Goal: Information Seeking & Learning: Check status

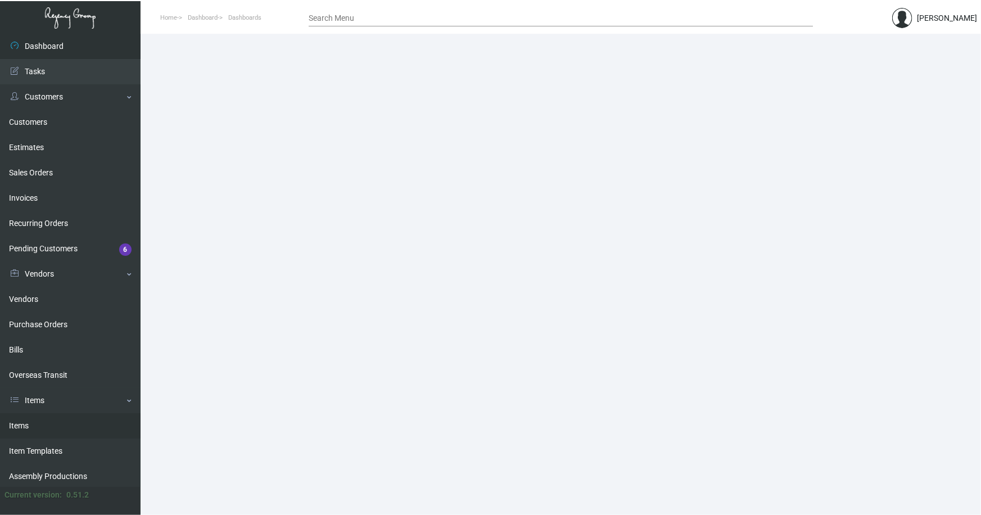
drag, startPoint x: 21, startPoint y: 427, endPoint x: 31, endPoint y: 414, distance: 16.3
click at [21, 426] on link "Items" at bounding box center [70, 425] width 141 height 25
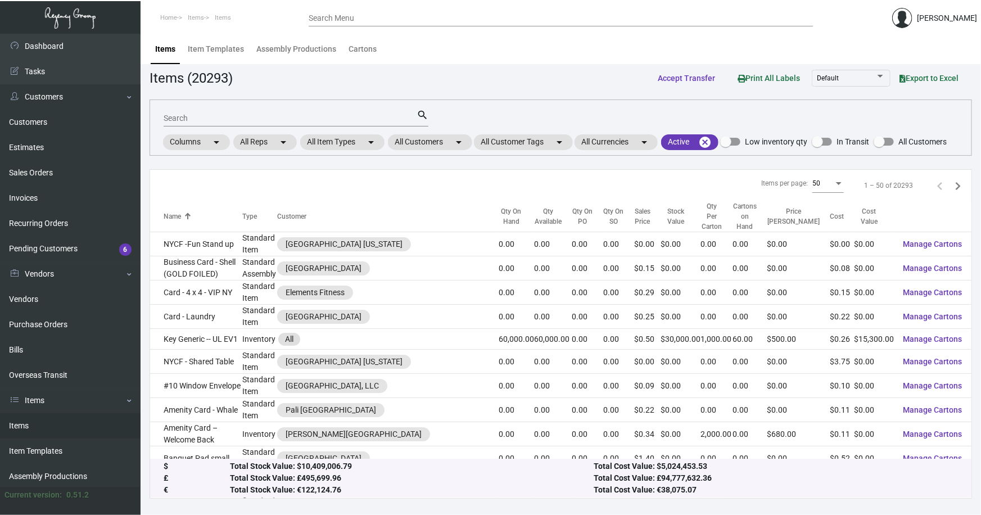
click at [198, 121] on input "Search" at bounding box center [290, 118] width 253 height 9
click at [429, 142] on mat-chip "All Customers arrow_drop_down" at bounding box center [430, 142] width 84 height 16
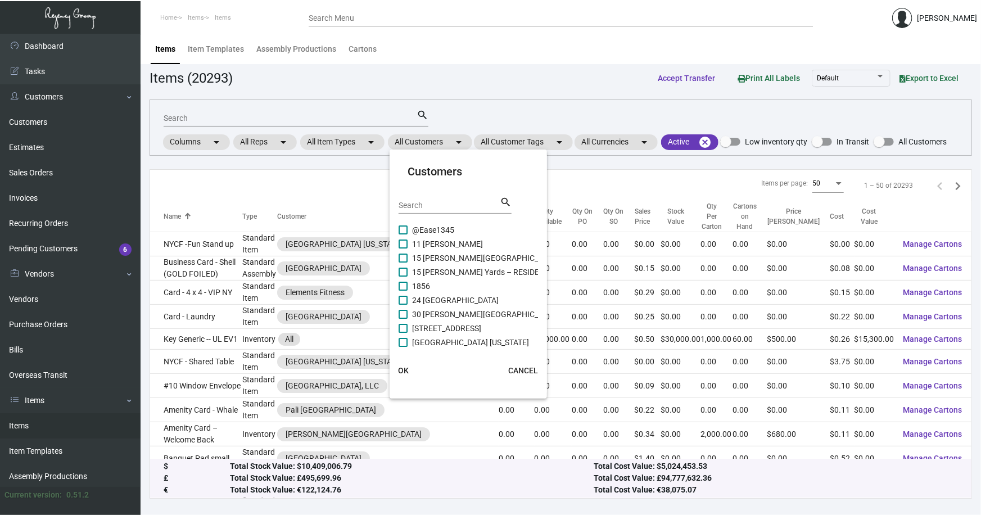
click at [435, 211] on div "Search" at bounding box center [449, 204] width 101 height 17
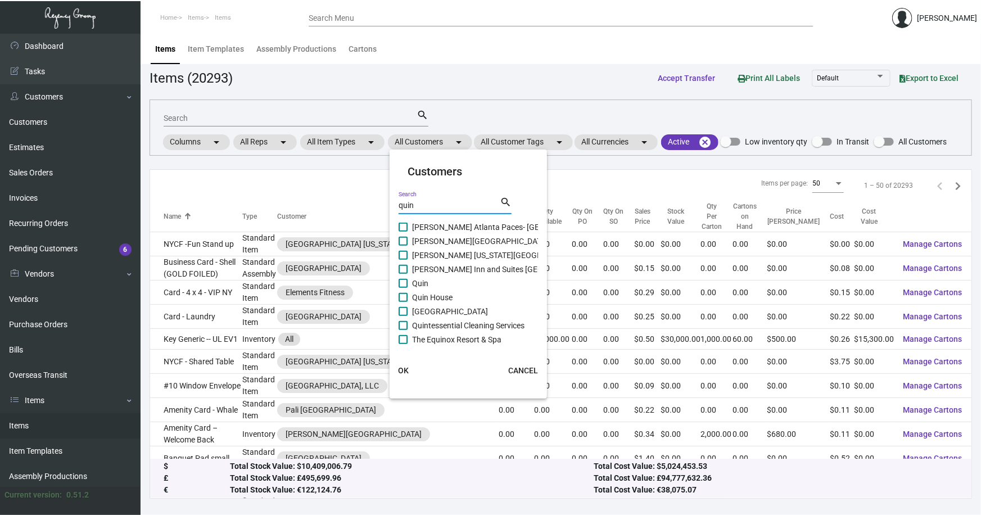
type input "quin"
click at [416, 282] on span "Quin" at bounding box center [420, 283] width 16 height 13
click at [403, 288] on input "Quin" at bounding box center [403, 288] width 1 height 1
checkbox input "true"
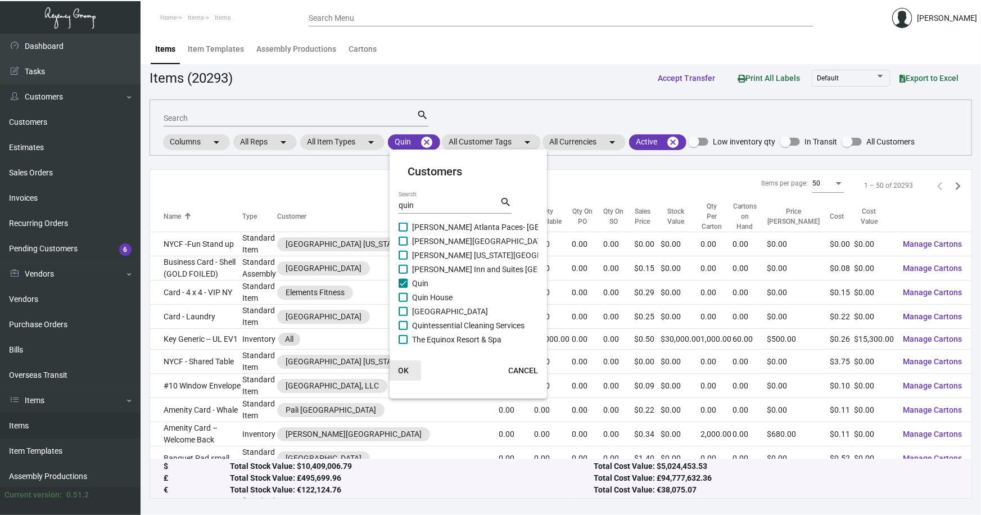
click at [404, 367] on span "OK" at bounding box center [403, 370] width 11 height 9
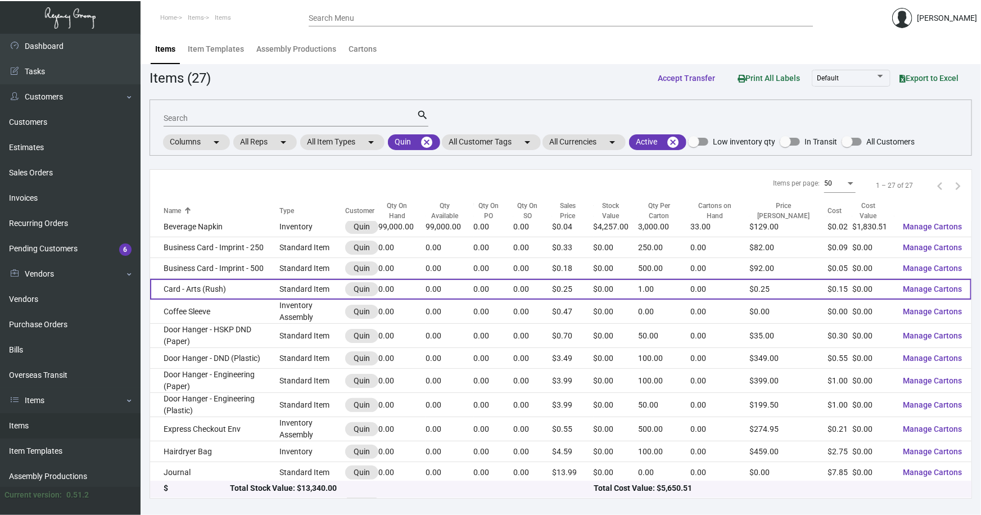
scroll to position [51, 0]
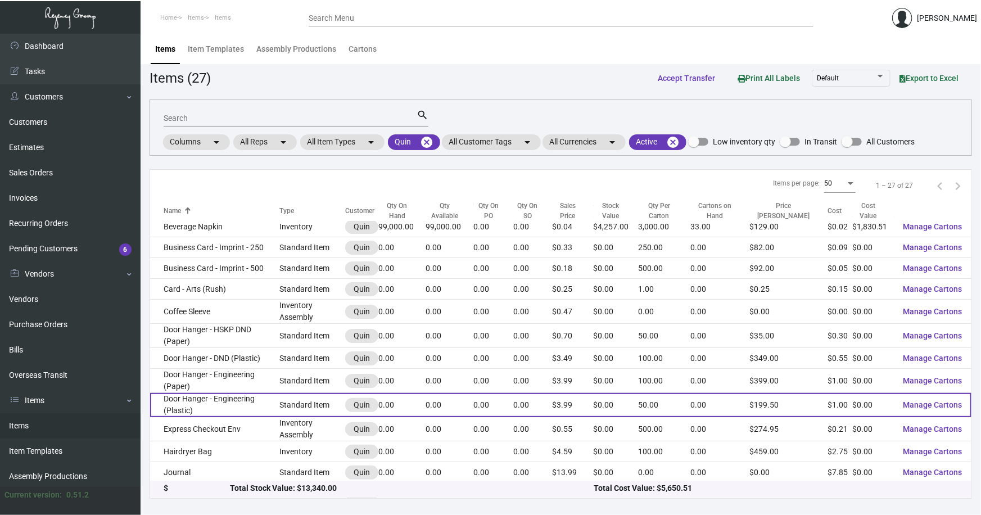
click at [237, 393] on td "Door Hanger - Engineering (Plastic)" at bounding box center [214, 405] width 129 height 24
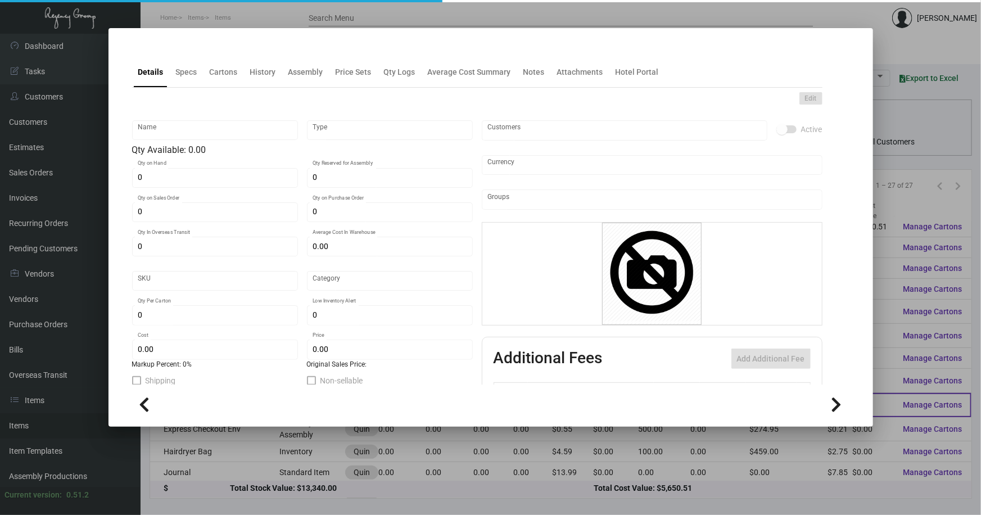
type input "Door Hanger - Engineering (Plastic)"
type input "Standard Item"
type input "$ 0.00"
type input "Overseas"
type input "50"
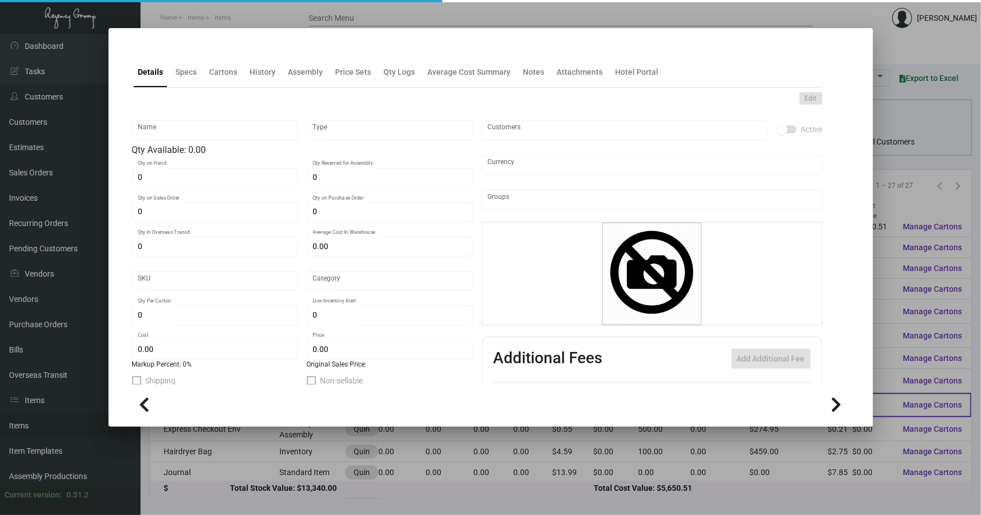
type input "$ 1.00"
type input "$ 3.99"
checkbox input "true"
type input "United States Dollar $"
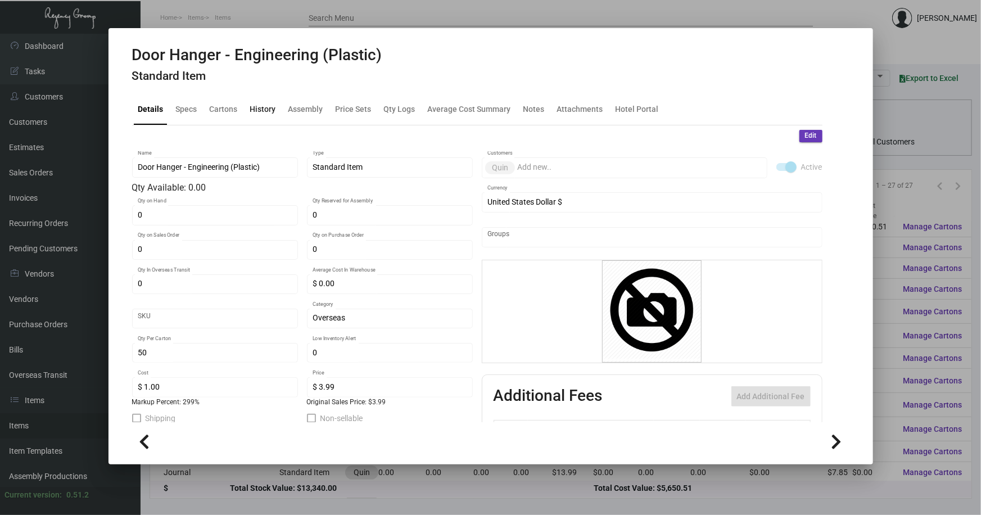
click at [257, 108] on div "History" at bounding box center [263, 109] width 26 height 12
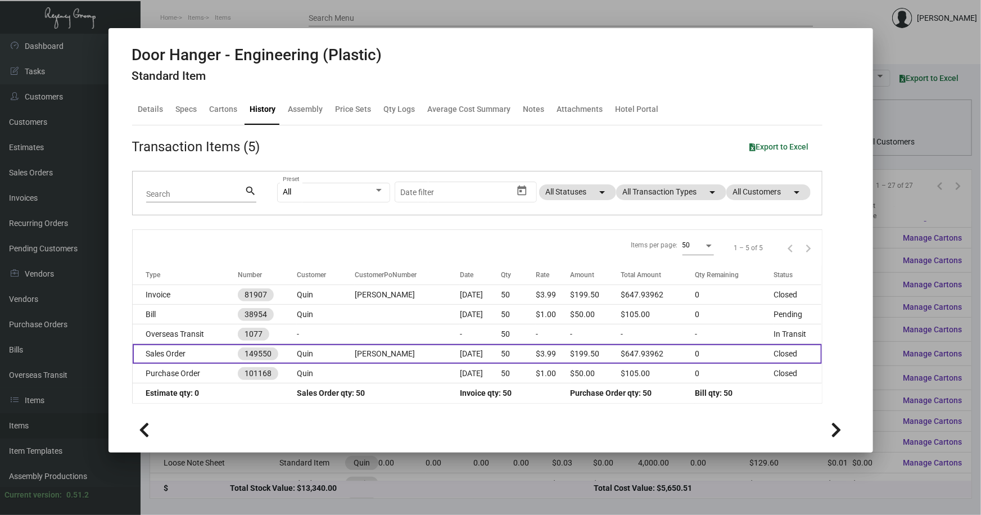
scroll to position [153, 0]
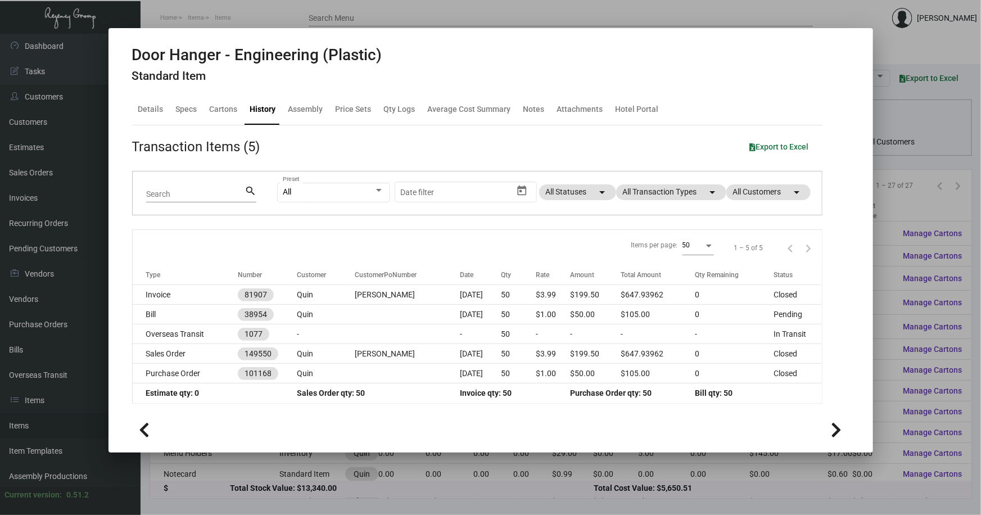
click at [734, 67] on div "Door Hanger - Engineering (Plastic) Standard Item" at bounding box center [490, 67] width 717 height 42
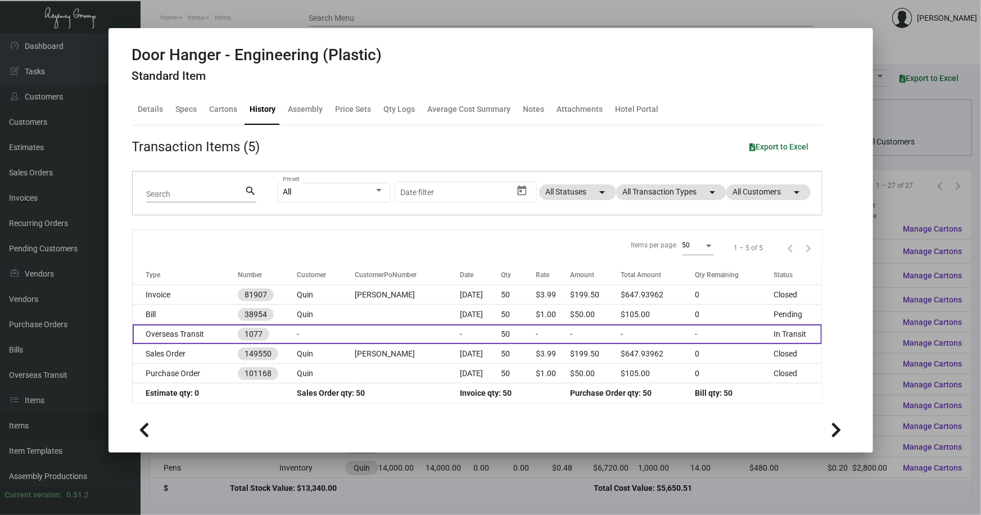
scroll to position [204, 0]
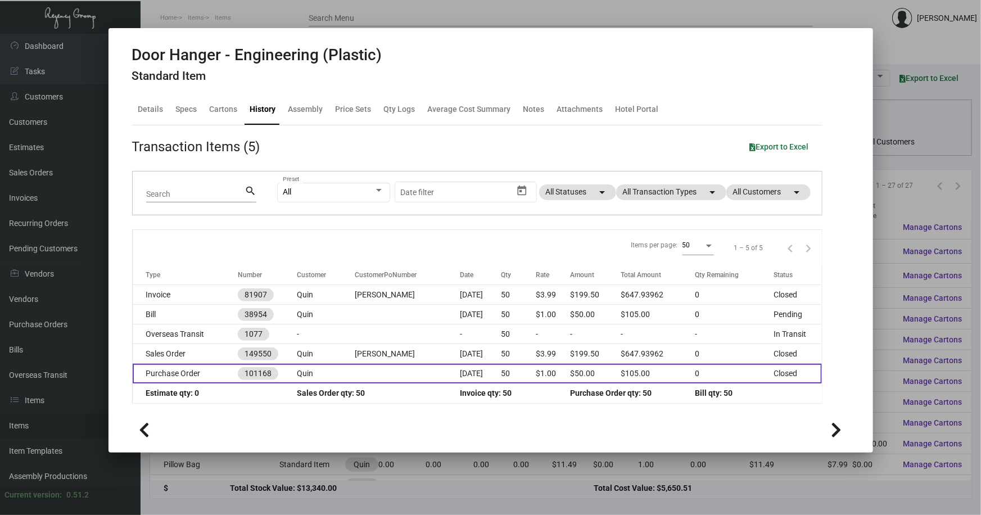
click at [186, 375] on td "Purchase Order" at bounding box center [185, 374] width 105 height 20
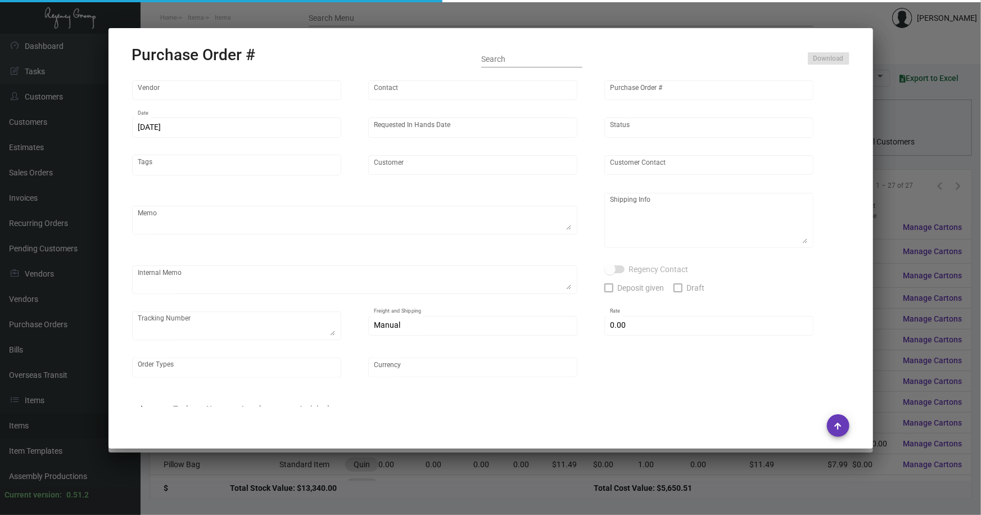
type input "CHENGDU MIND IOT TECHNOLOGY"
type input "ANGEL HU"
type input "101168"
type input "9/26/2023"
type input "10/13/2023"
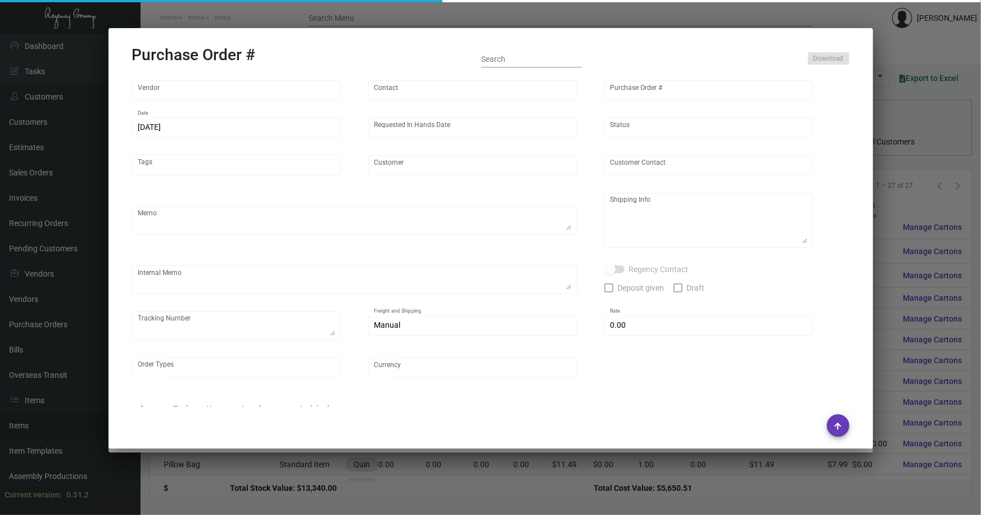
type input "Quin"
type textarea "Air to NJ"
type textarea "Regency Group NJ - [PERSON_NAME] [STREET_ADDRESS]"
type textarea "8.74"
checkbox input "true"
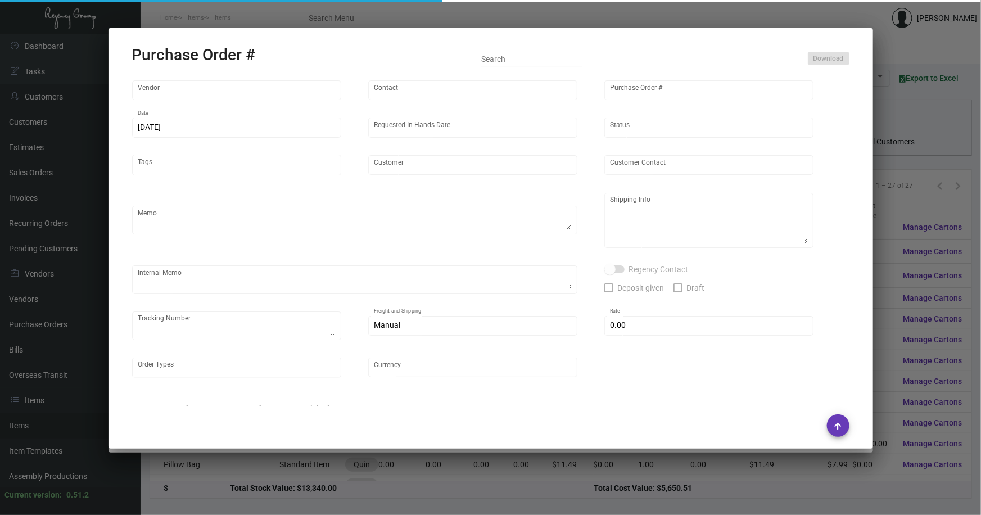
type input "$ 0.00"
type input "United States Dollar $"
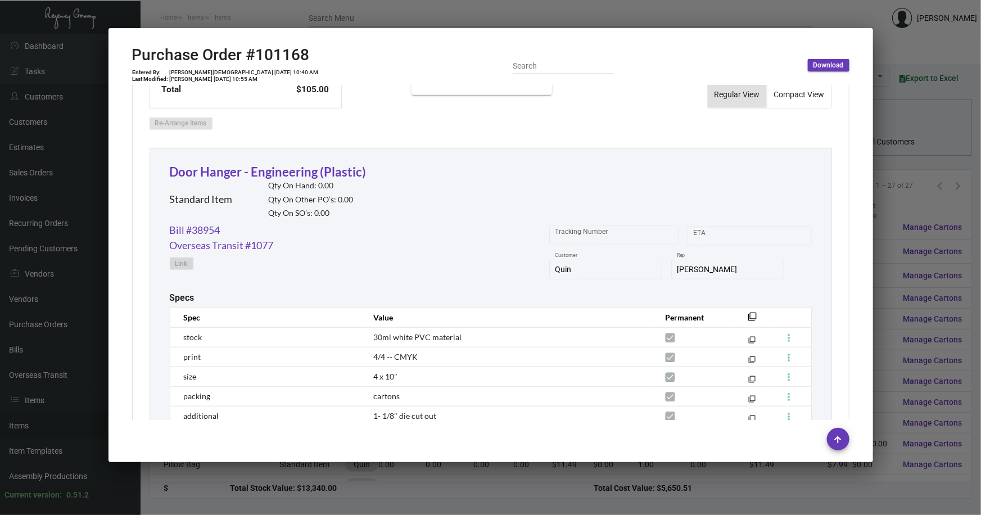
scroll to position [473, 0]
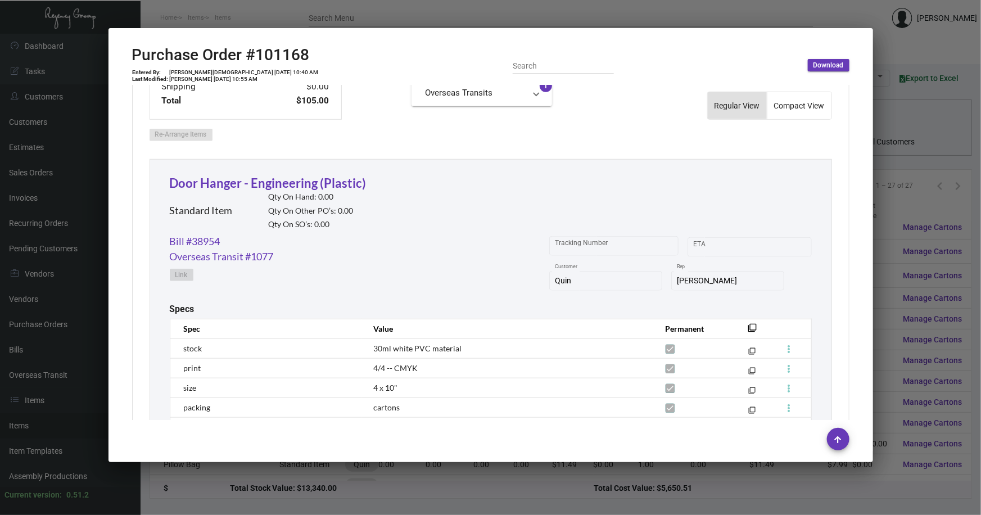
click at [883, 220] on div at bounding box center [490, 257] width 981 height 515
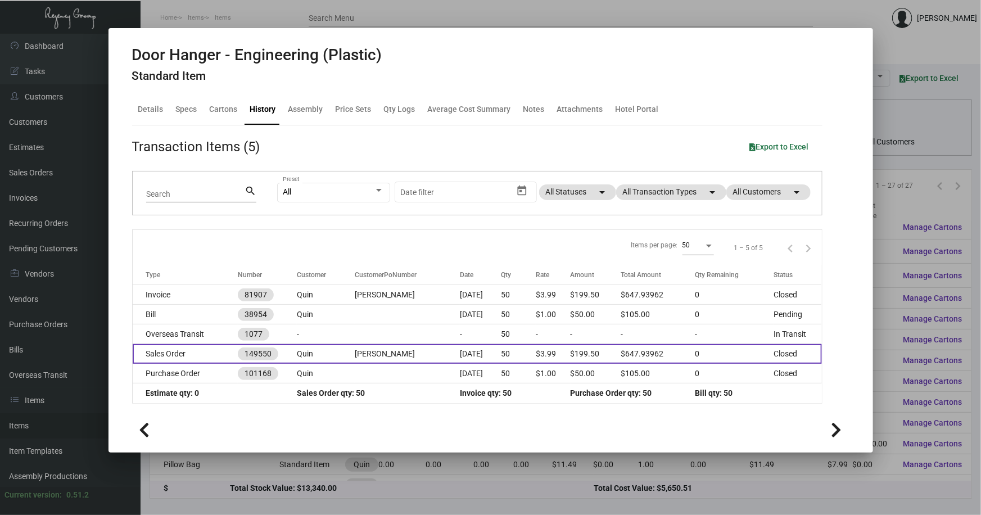
click at [193, 350] on td "Sales Order" at bounding box center [185, 354] width 105 height 20
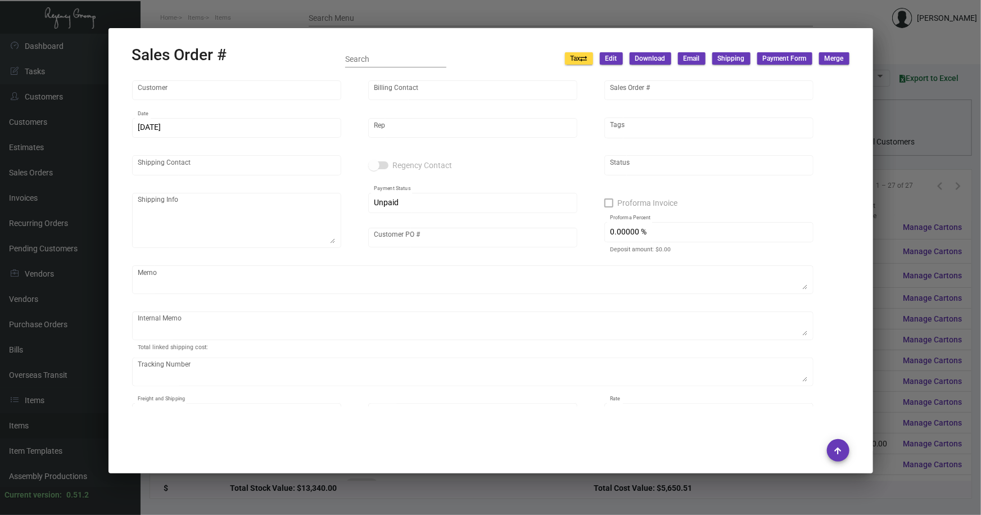
type input "Quin"
type input "Marta Kernytska"
type input "149550"
type input "9/26/2023"
type input "[PERSON_NAME]"
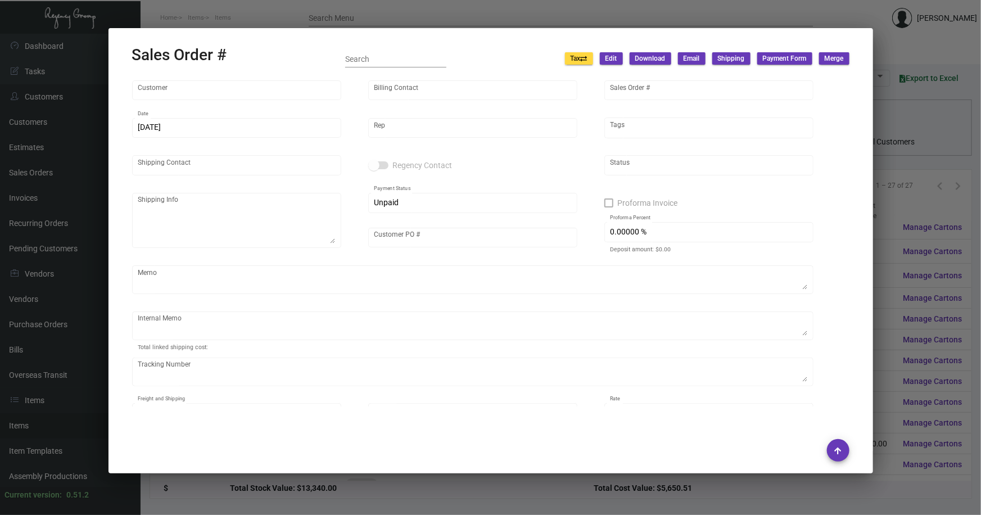
type input "Kristina Vasquez"
type textarea "Quin - Kristina Vasquez 101 West 57th Street New York, NY, 10019 US"
type input "Kristina Vasquez"
type textarea "8.72 - door hanger 50 - dnd plastic 100"
type input "United States Dollar $"
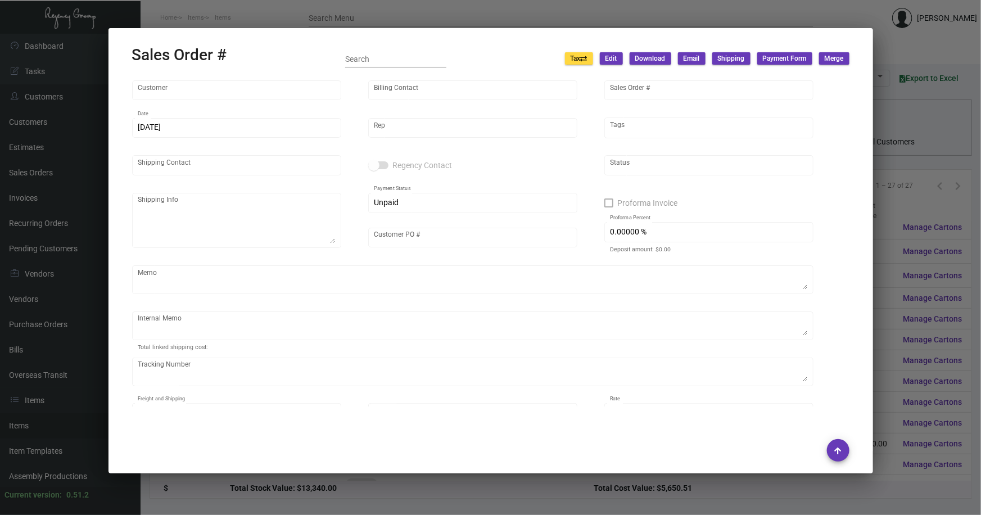
type input "8.50000 %"
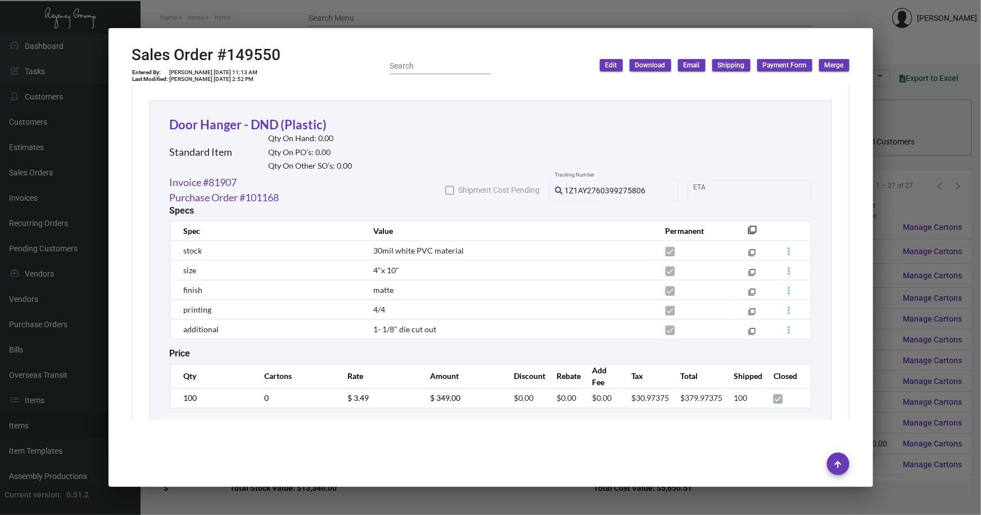
scroll to position [1004, 0]
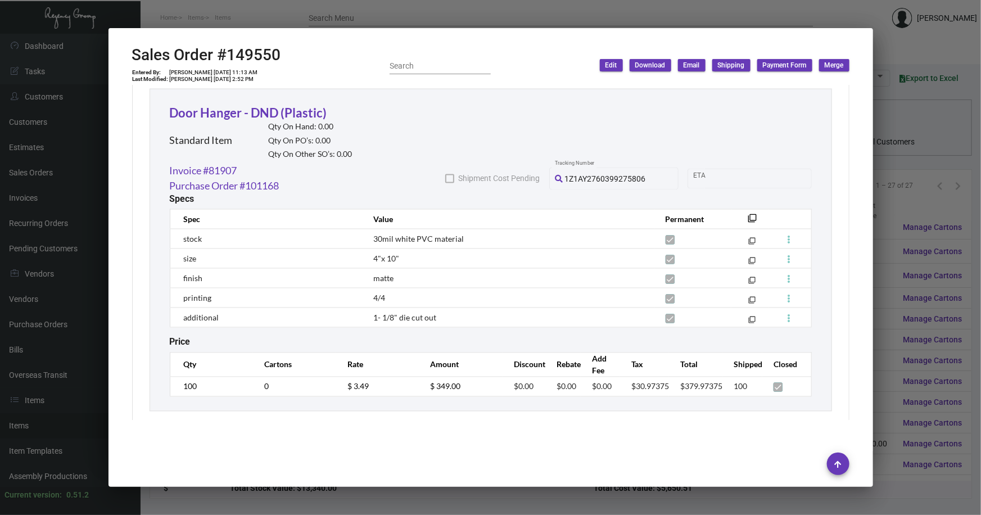
drag, startPoint x: 915, startPoint y: 191, endPoint x: 905, endPoint y: 189, distance: 9.7
click at [915, 190] on div at bounding box center [490, 257] width 981 height 515
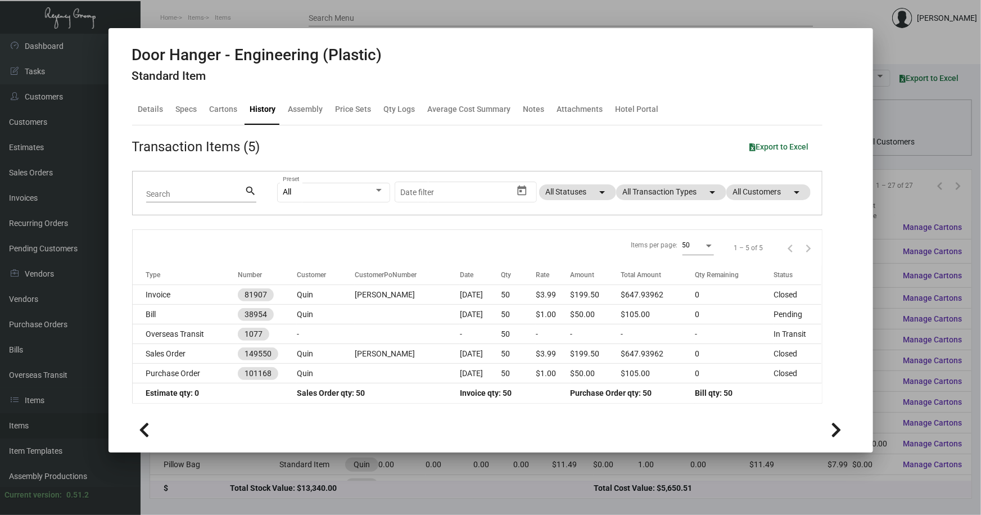
drag, startPoint x: 959, startPoint y: 134, endPoint x: 976, endPoint y: 29, distance: 107.1
click at [958, 129] on div at bounding box center [490, 257] width 981 height 515
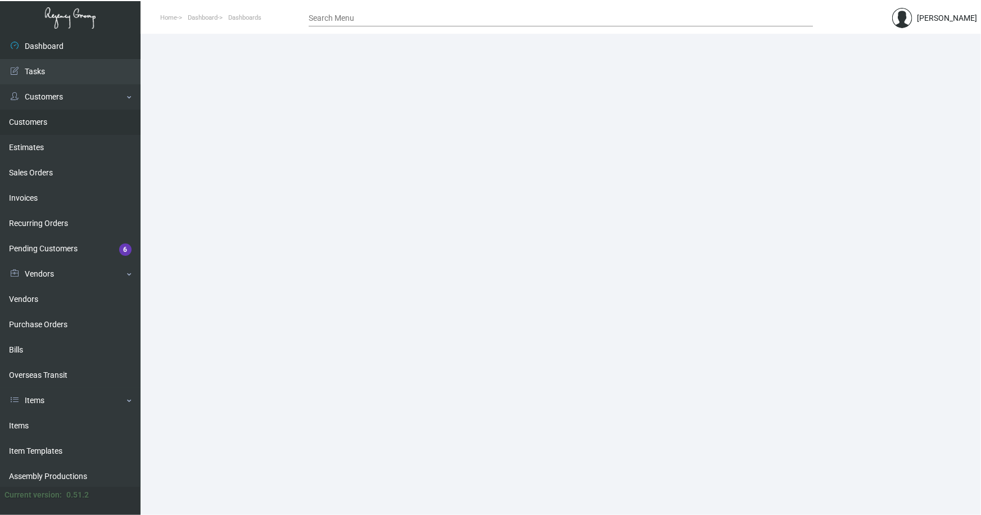
drag, startPoint x: 25, startPoint y: 120, endPoint x: 123, endPoint y: 116, distance: 97.9
click at [27, 119] on link "Customers" at bounding box center [70, 122] width 141 height 25
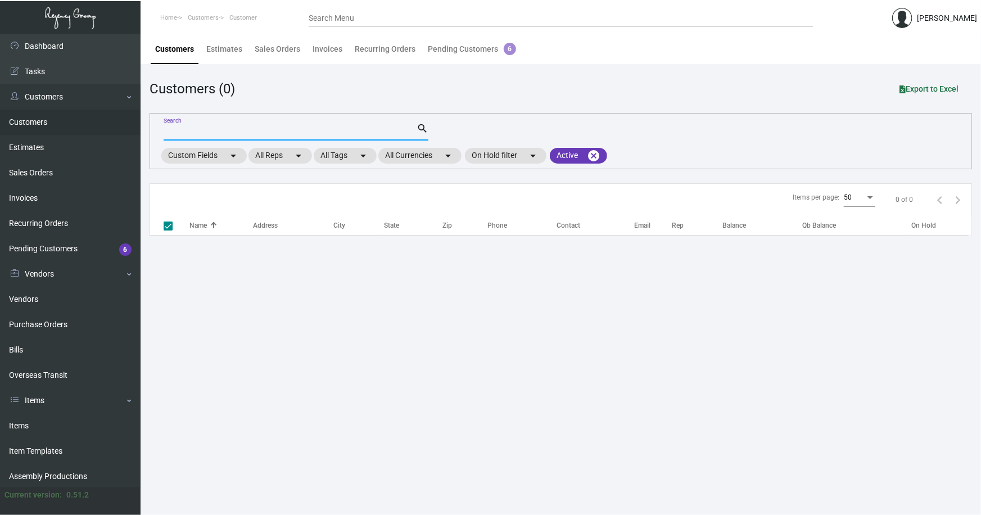
click at [216, 128] on input "Search" at bounding box center [290, 132] width 253 height 9
checkbox input "false"
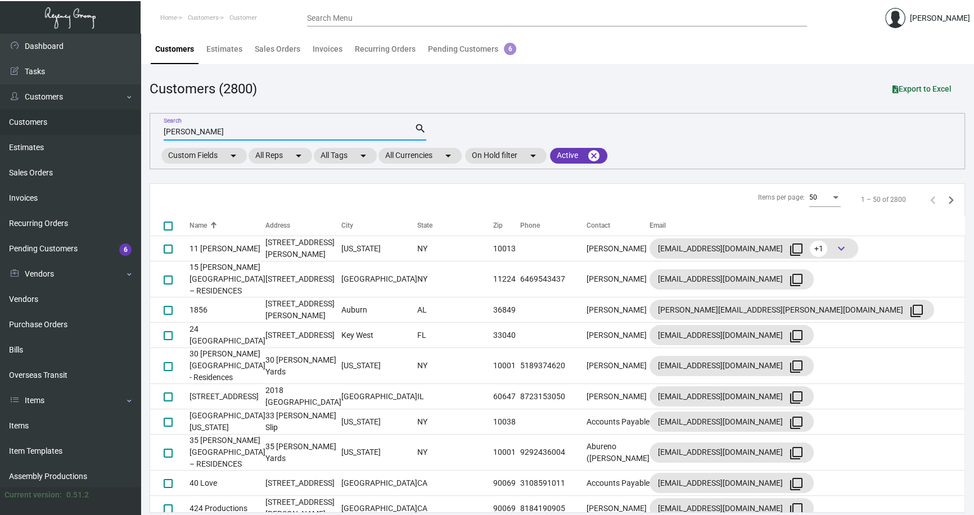
type input "georg"
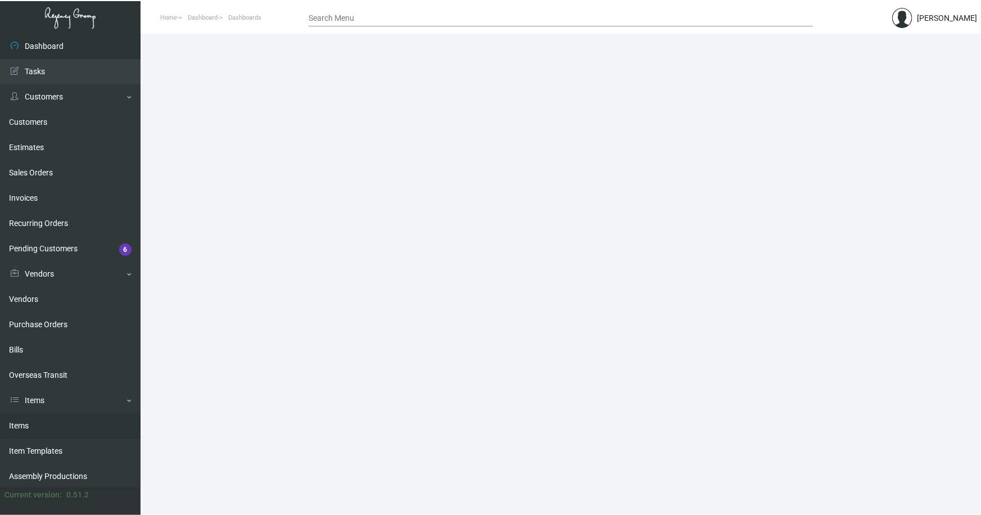
click at [24, 422] on link "Items" at bounding box center [70, 425] width 141 height 25
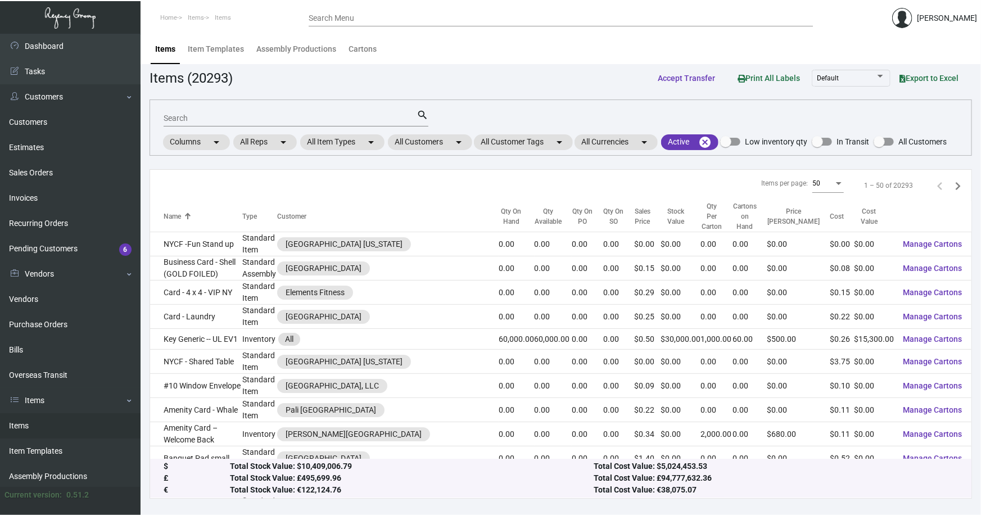
click at [241, 114] on input "Search" at bounding box center [290, 118] width 253 height 9
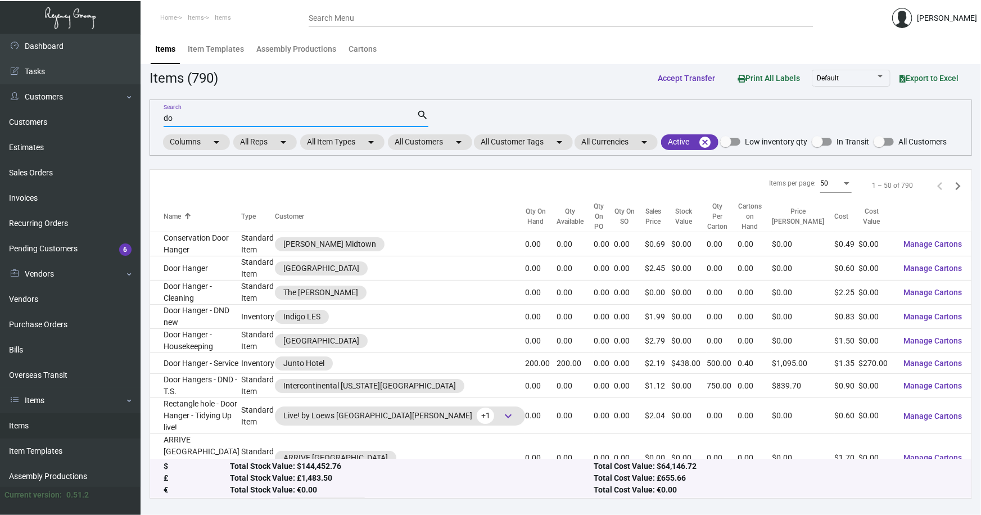
type input "d"
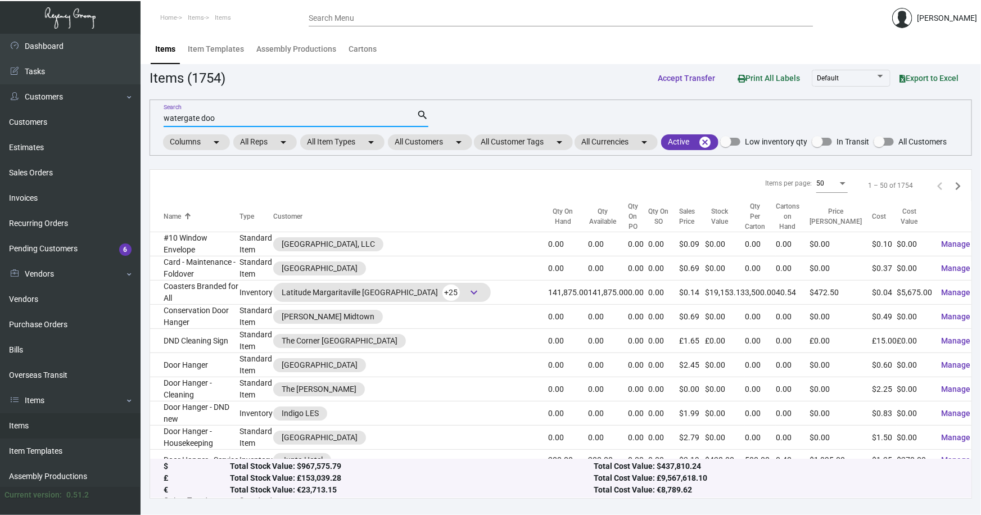
type input "watergate doo"
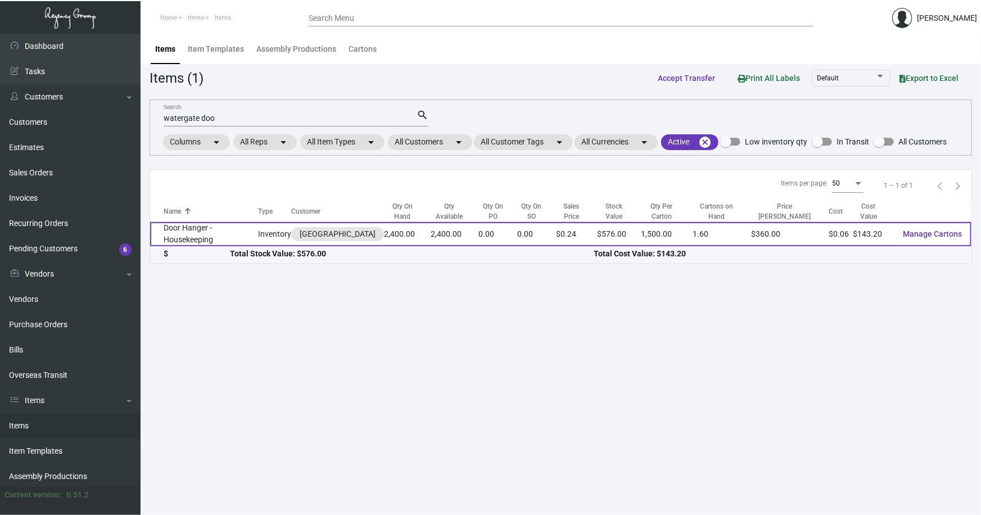
click at [215, 230] on td "Door Hanger - Housekeeping" at bounding box center [204, 234] width 108 height 24
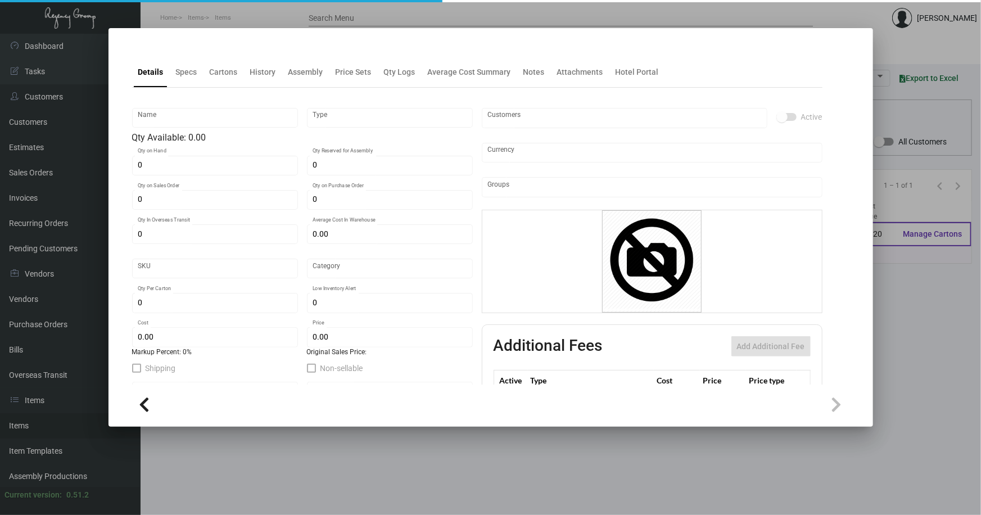
type input "Door Hanger - Housekeeping"
type input "Inventory"
type input "2,400"
type input "$ 0.10926"
type input "Standard"
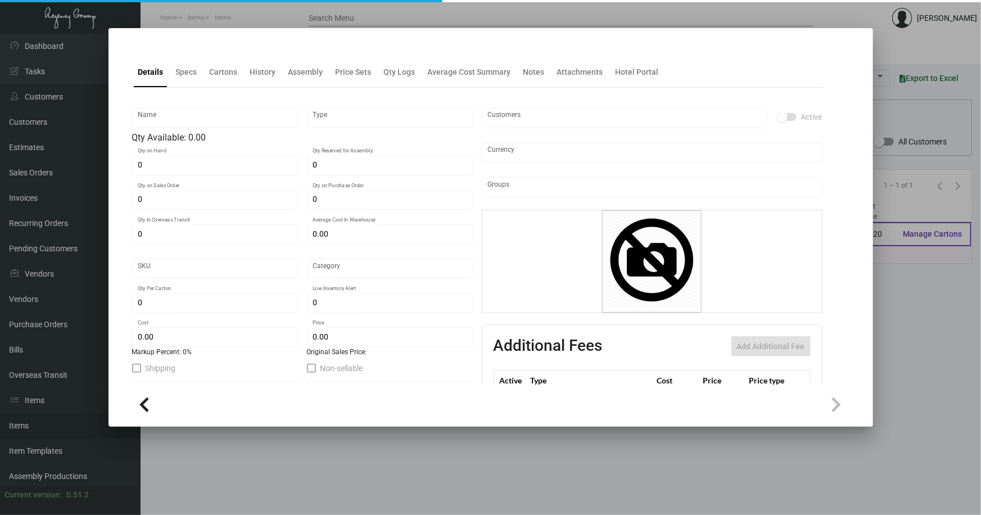
type input "1,500"
type input "$ 0.05967"
type input "$ 0.24"
checkbox input "true"
type input "United States Dollar $"
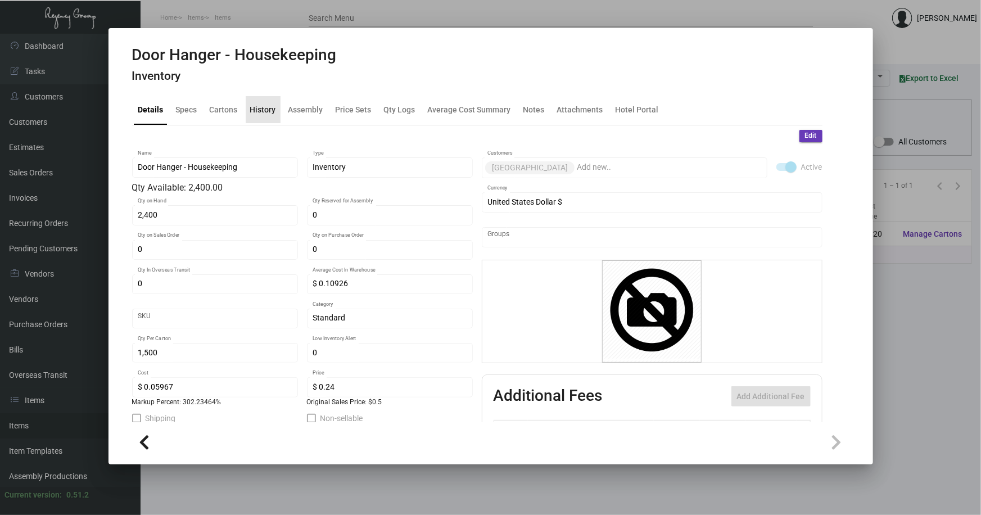
click at [269, 109] on div "History" at bounding box center [263, 109] width 26 height 12
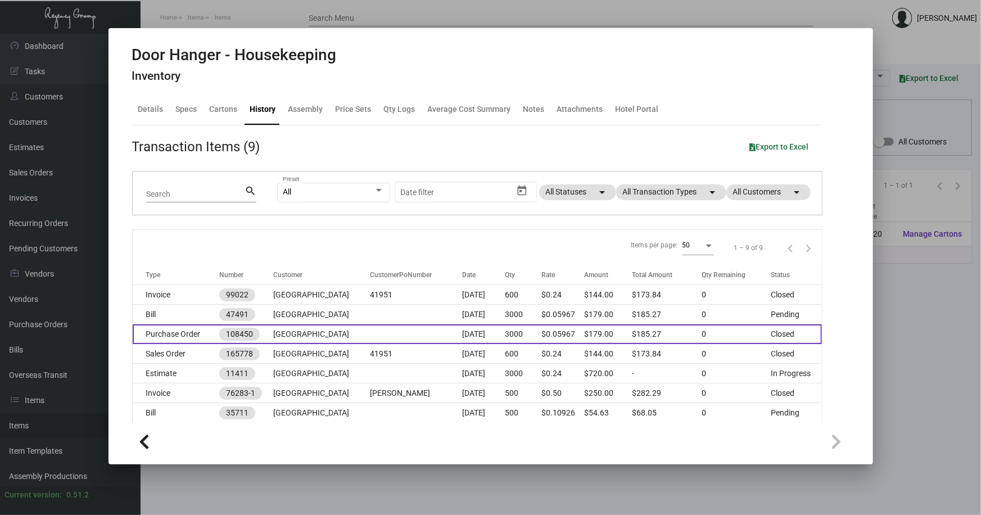
click at [417, 333] on td at bounding box center [417, 334] width 92 height 20
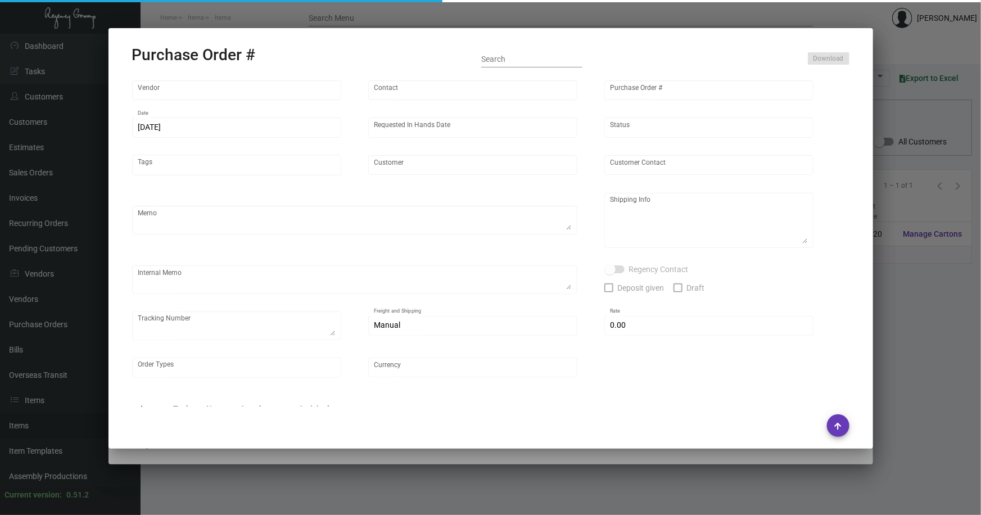
type input "4 Over"
type input "108450"
type input "[DATE]"
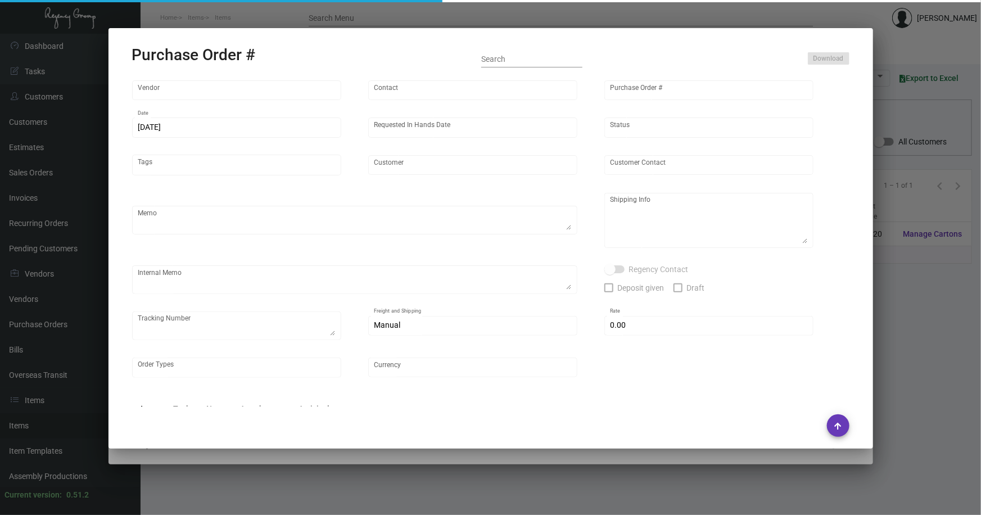
type input "[GEOGRAPHIC_DATA]"
type textarea "E5000110385/008722553 / New estimate - E5000113592 We will use E5000110385 as t…"
type textarea "Regency Group NJ - [PERSON_NAME] [STREET_ADDRESS]"
type textarea "11/21 - Order Processed/Requested Art to send print files. 11/25 - Followed up …"
checkbox input "true"
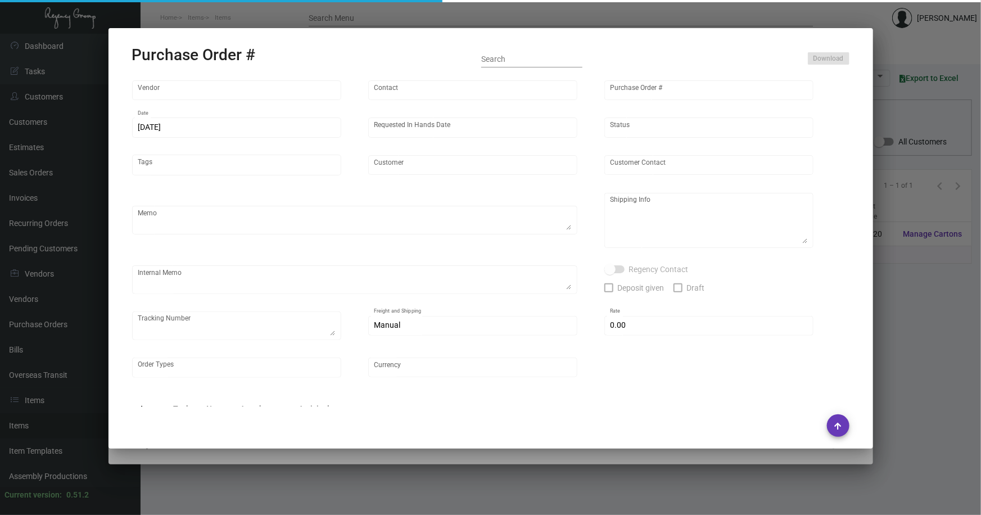
type input "$ 0.00"
type input "United States Dollar $"
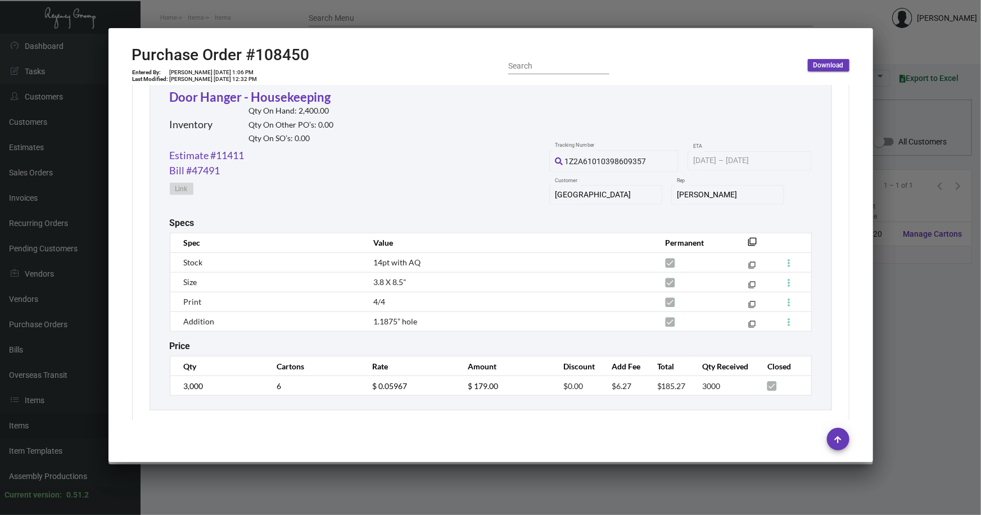
scroll to position [550, 0]
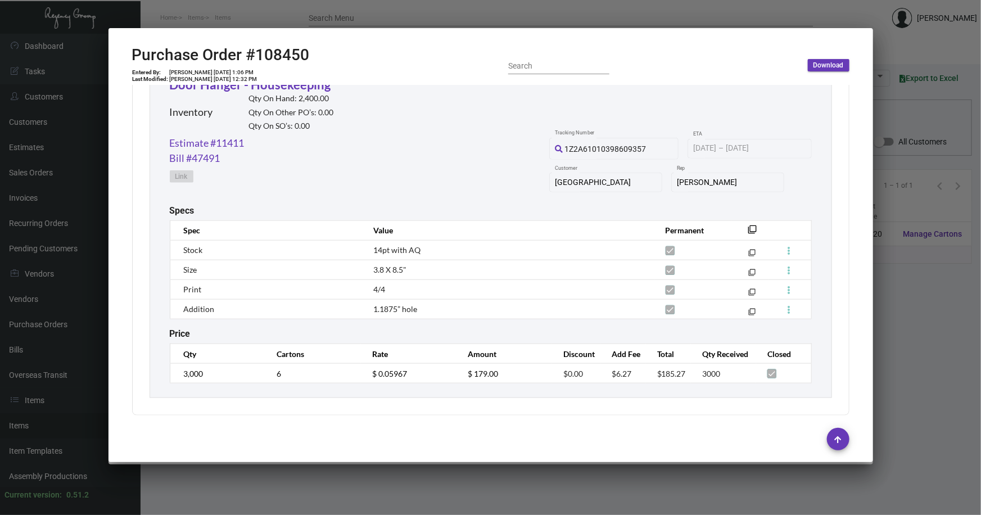
click at [886, 314] on div at bounding box center [490, 257] width 981 height 515
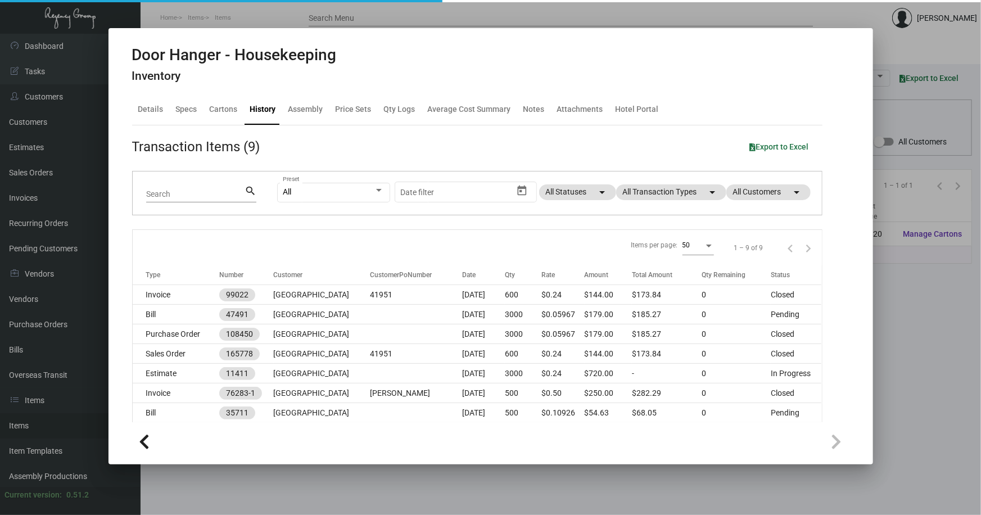
drag, startPoint x: 886, startPoint y: 311, endPoint x: 584, endPoint y: 290, distance: 302.7
click at [885, 310] on div at bounding box center [490, 257] width 981 height 515
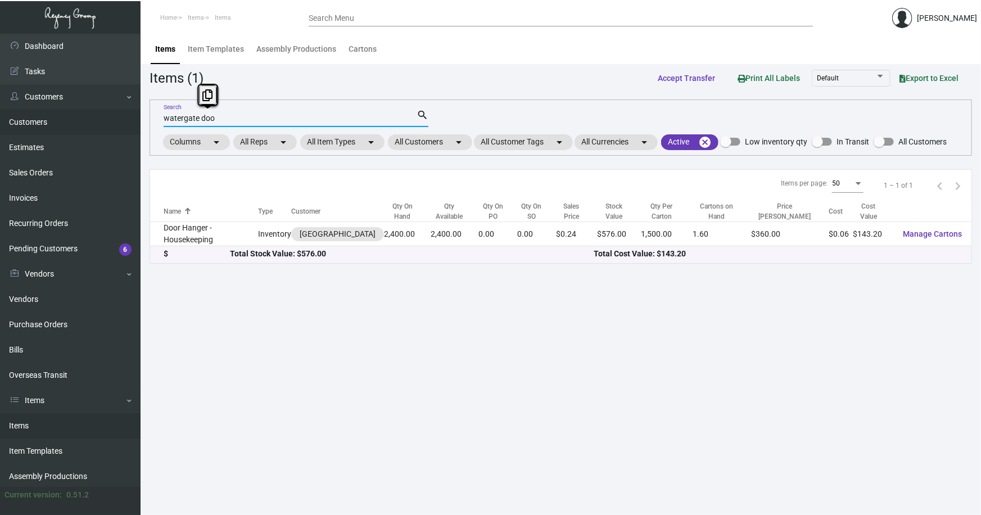
drag, startPoint x: 202, startPoint y: 115, endPoint x: 66, endPoint y: 116, distance: 136.1
click at [67, 116] on div "Dashboard Dashboard Tasks Customers Customers Estimates Sales Orders Invoices R…" at bounding box center [490, 274] width 981 height 481
type input "generic luggag"
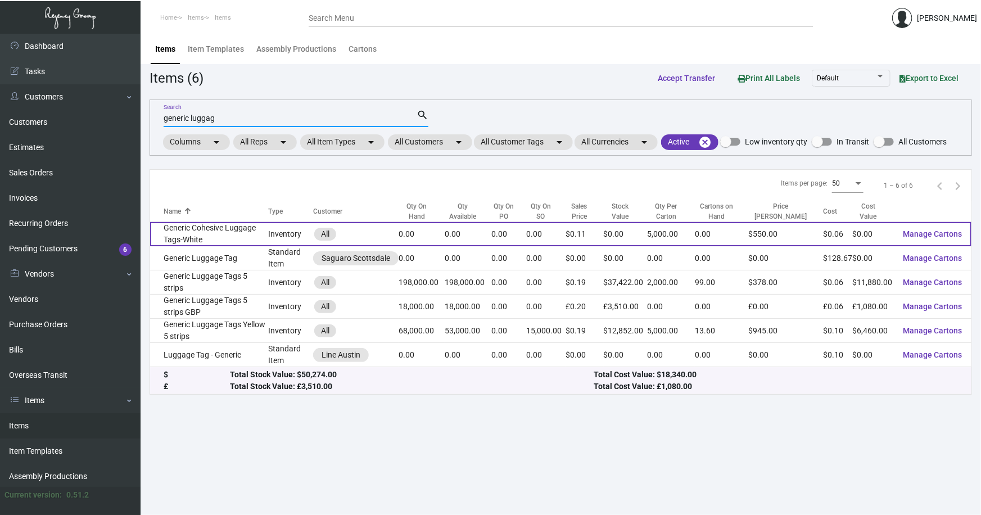
click at [219, 236] on td "Generic Cohesive Luggage Tags-White" at bounding box center [209, 234] width 118 height 24
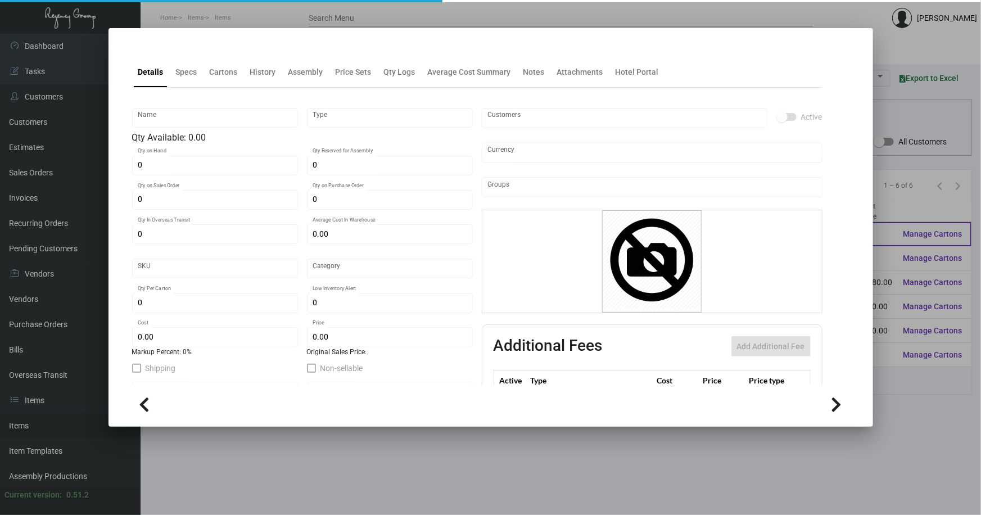
type input "Generic Cohesive Luggage Tags-White"
type input "Inventory"
type input "$ 0.26517"
type input "2758"
type input "Standard"
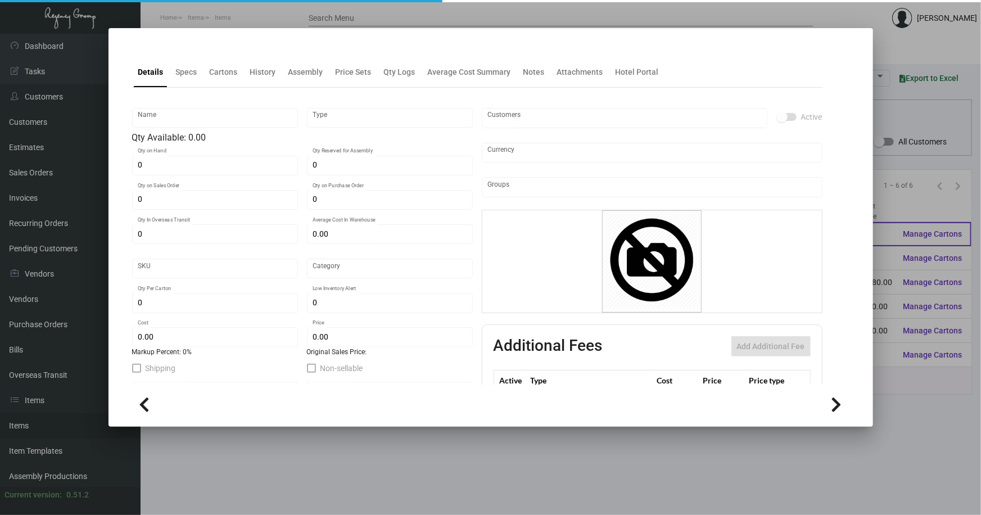
type input "5,000"
type input "$ 0.0559"
type input "$ 0.11"
type textarea "GENERIC LUGGAGE TAGS: 2X11, WHITE COHESIVE-ITEM #P18952 (BLANK)"
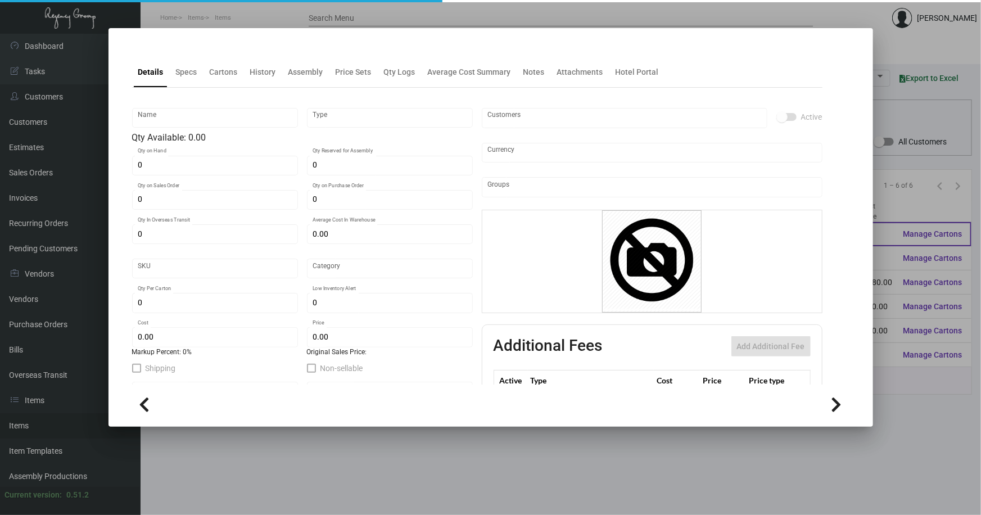
type textarea "GENERIC LUGGAGE TAGS: 2X11, WHITE COHESIVE-ITEM #P18952 (BLANK)"
checkbox input "true"
type input "United States Dollar $"
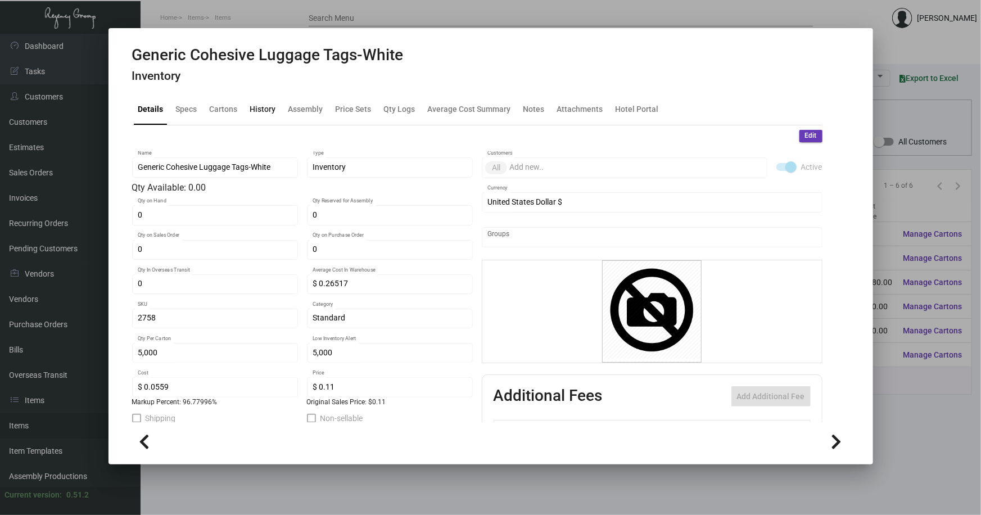
click at [259, 111] on div "History" at bounding box center [263, 109] width 26 height 12
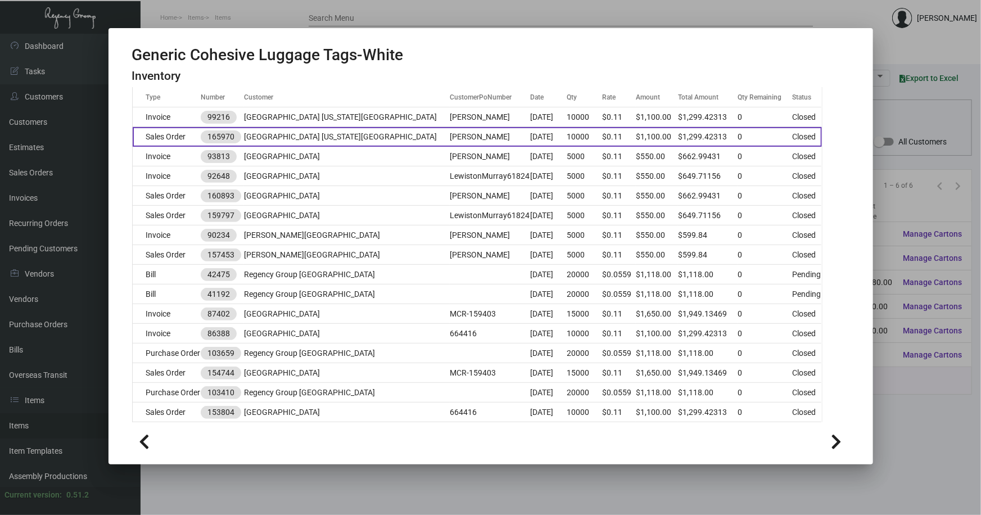
scroll to position [306, 0]
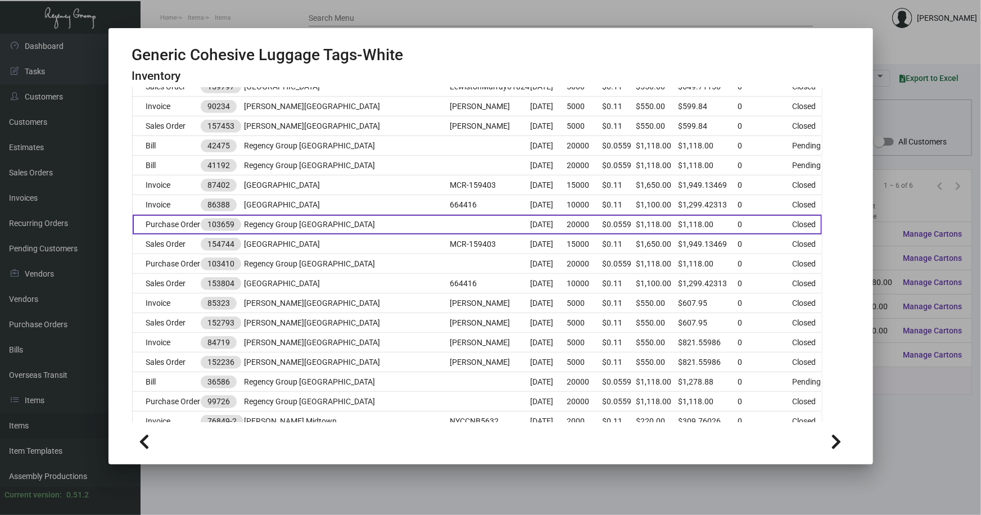
click at [335, 222] on td "Regency Group [GEOGRAPHIC_DATA]" at bounding box center [347, 225] width 206 height 20
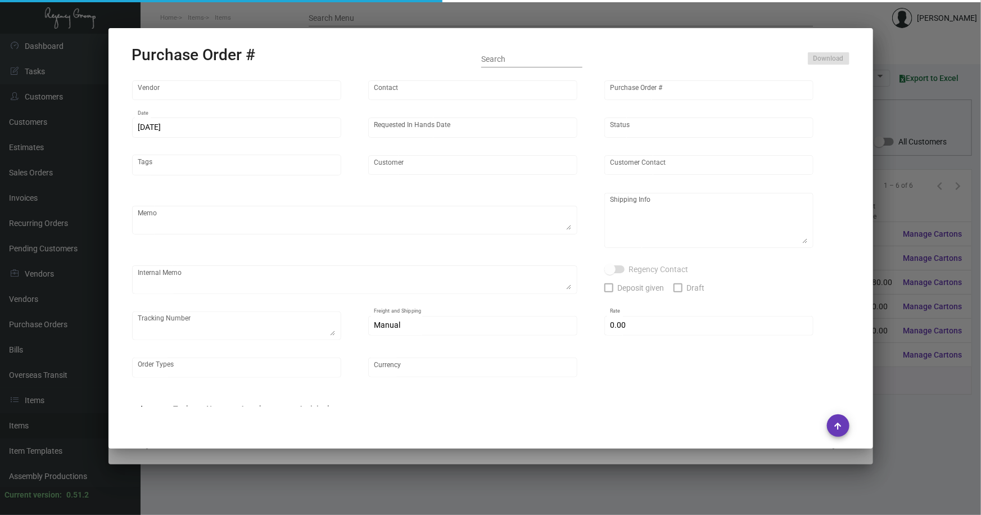
type input "SSP"
type input "[PERSON_NAME]"
type input "103659"
type input "[DATE]"
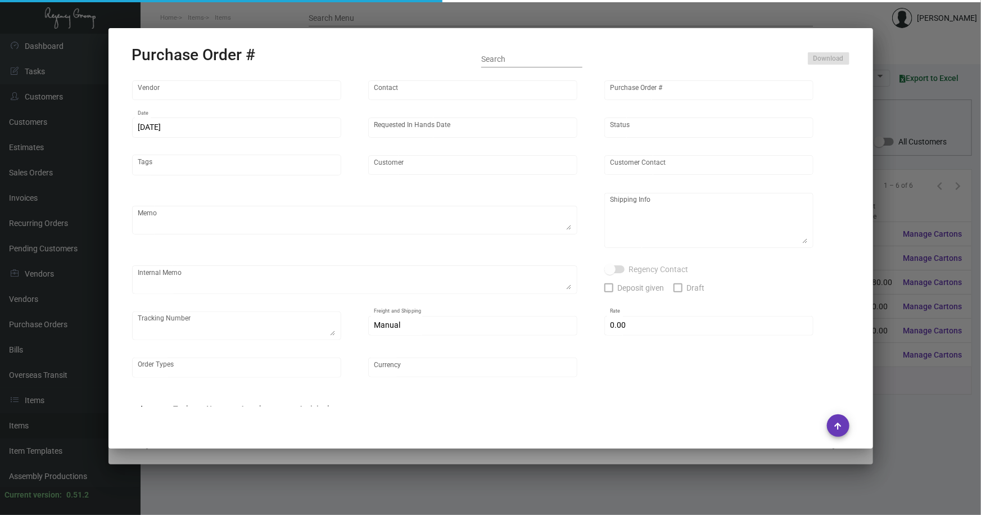
type textarea "Regency Group NJ - [PERSON_NAME] [STREET_ADDRESS]"
type textarea "2.14- Per [PERSON_NAME] duplicate this order. // Tracking obtained, should see …"
checkbox input "true"
type textarea "1Z5305E70368747518"
type input "$ 0.00"
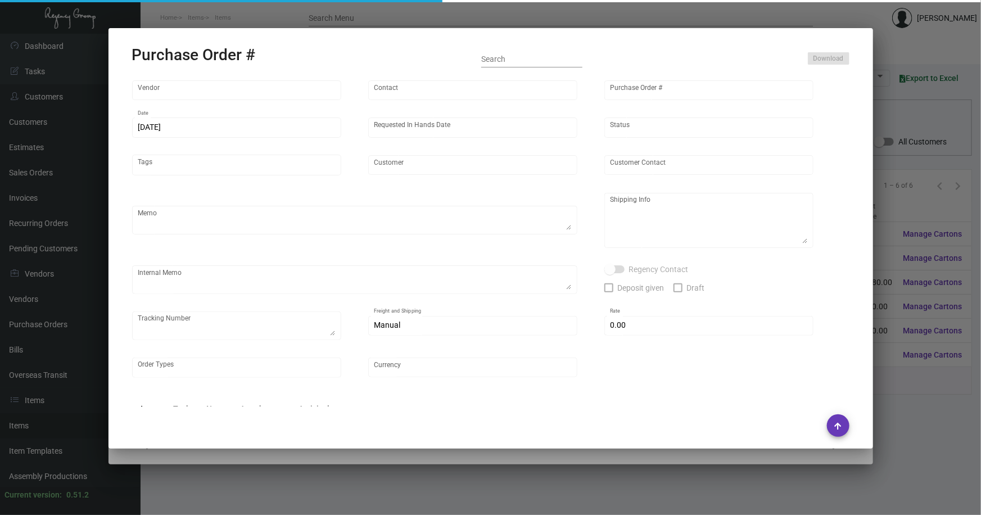
type input "United States Dollar $"
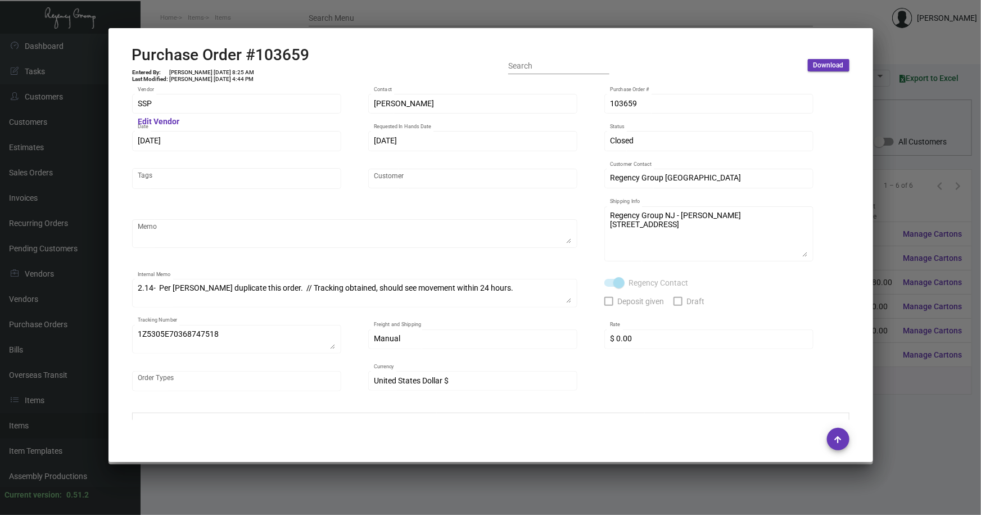
click at [909, 198] on div at bounding box center [490, 257] width 981 height 515
